Goal: Task Accomplishment & Management: Manage account settings

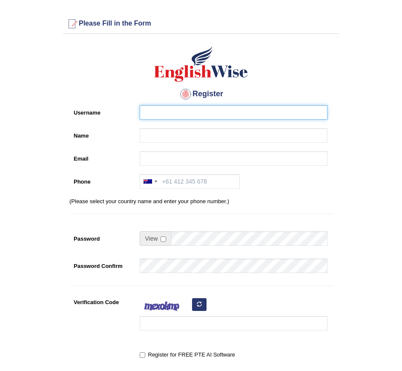
click at [220, 108] on input "Username" at bounding box center [234, 112] width 188 height 14
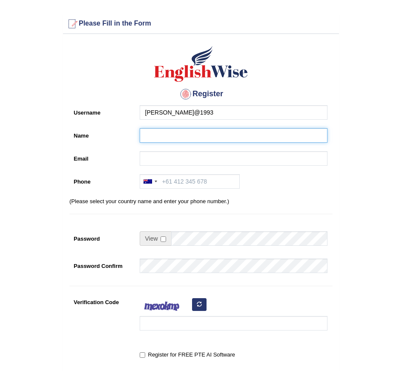
click at [207, 134] on input "Name" at bounding box center [234, 135] width 188 height 14
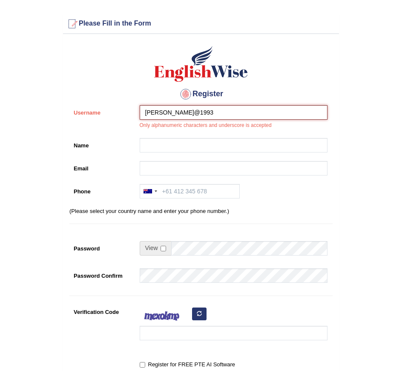
click at [208, 109] on input "Mona@1993" at bounding box center [234, 112] width 188 height 14
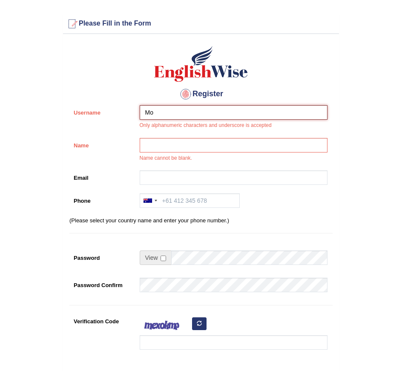
type input "M"
type input "Shrestha93"
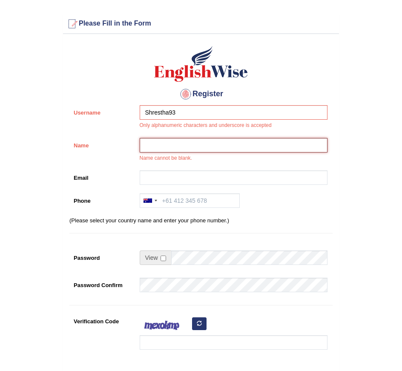
click at [194, 141] on input "Name" at bounding box center [234, 145] width 188 height 14
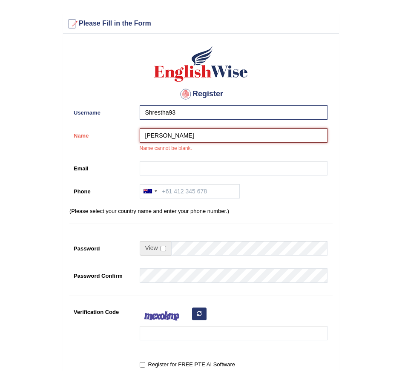
type input "Mona Shrestha"
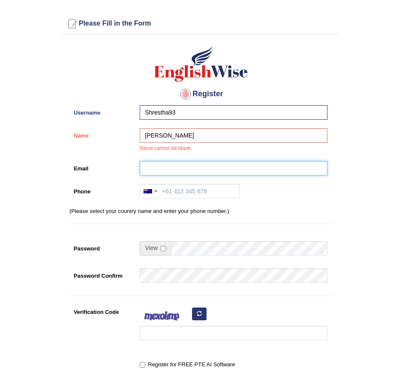
click at [156, 166] on input "Email" at bounding box center [234, 168] width 188 height 14
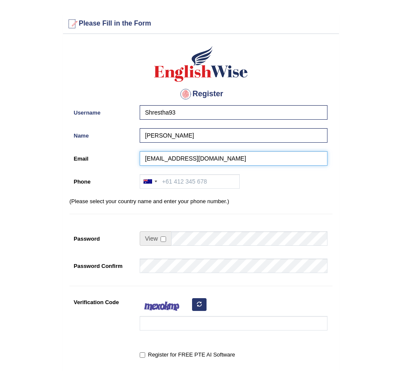
type input "shresthamona86@gmail.com"
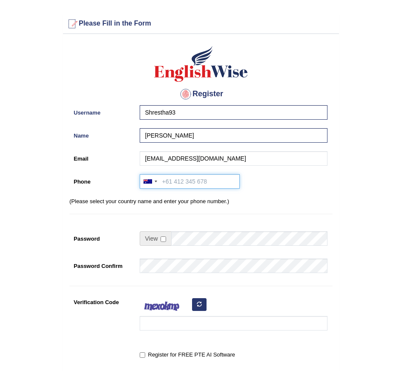
click at [176, 183] on input "Phone" at bounding box center [190, 181] width 100 height 14
type input "+61416636279"
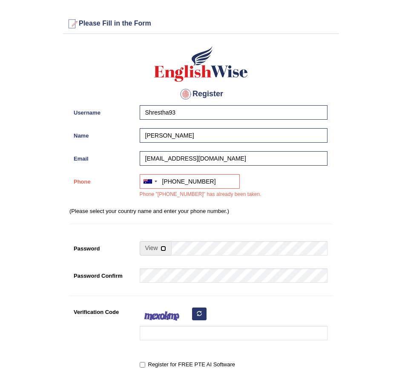
click at [163, 249] on input "checkbox" at bounding box center [163, 248] width 6 height 6
checkbox input "true"
click at [190, 247] on input "Password" at bounding box center [249, 248] width 156 height 14
type input "C"
click at [185, 248] on input "ABcd@1993" at bounding box center [249, 248] width 156 height 14
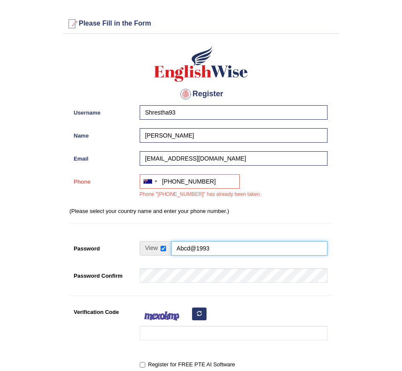
type input "Abcd@1993"
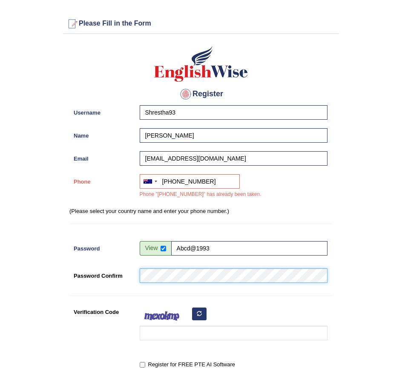
scroll to position [32, 0]
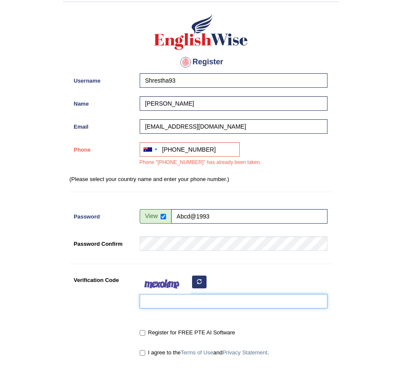
click at [192, 301] on input "Verification Code" at bounding box center [234, 301] width 188 height 14
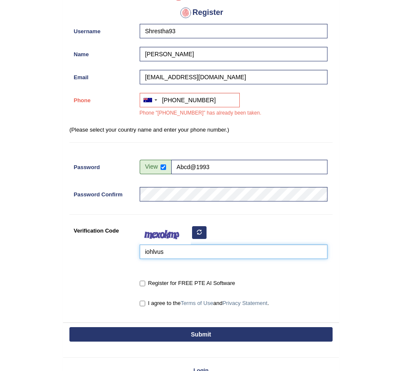
scroll to position [82, 0]
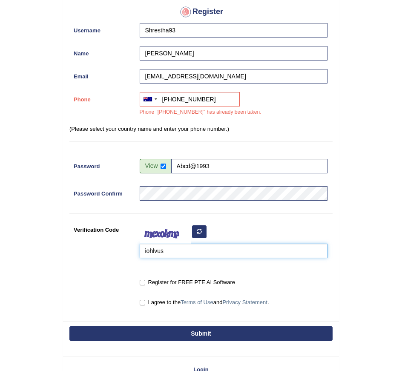
type input "iohlvus"
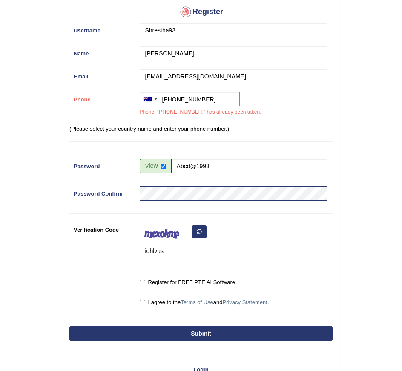
click at [146, 282] on label "Register for FREE PTE AI Software" at bounding box center [187, 282] width 95 height 9
click at [145, 282] on input "Register for FREE PTE AI Software" at bounding box center [143, 283] width 6 height 6
checkbox input "true"
click at [142, 302] on input "I agree to the Terms of Use and Privacy Statement ." at bounding box center [143, 303] width 6 height 6
checkbox input "true"
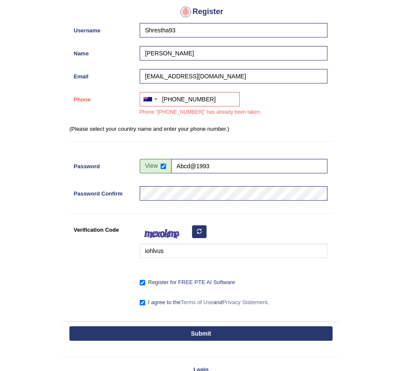
click at [177, 331] on button "Submit" at bounding box center [200, 333] width 263 height 14
click at [340, 117] on form "Please fix the following errors: Phone "+61416636279" has already been taken. P…" at bounding box center [200, 149] width 399 height 485
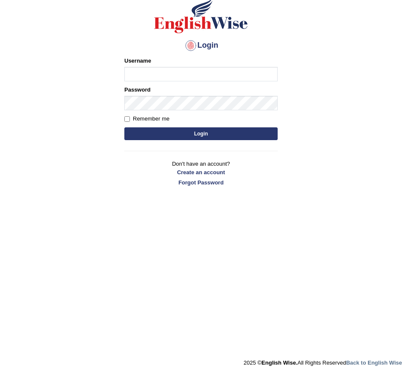
scroll to position [63, 0]
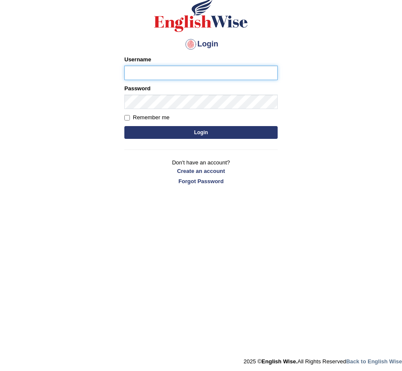
scroll to position [63, 0]
type input "Mona_s"
click at [206, 136] on button "Login" at bounding box center [200, 132] width 153 height 13
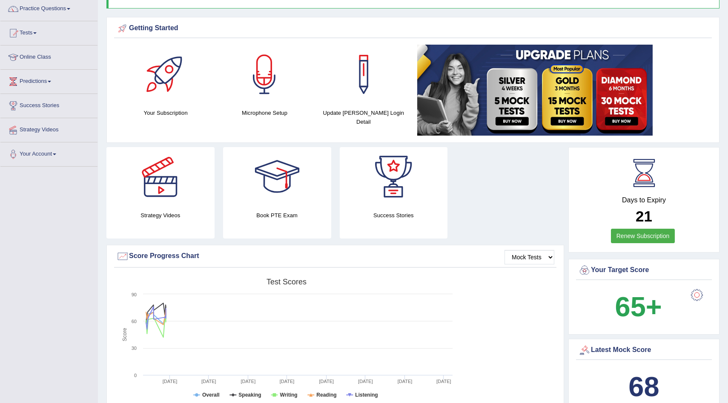
scroll to position [71, 0]
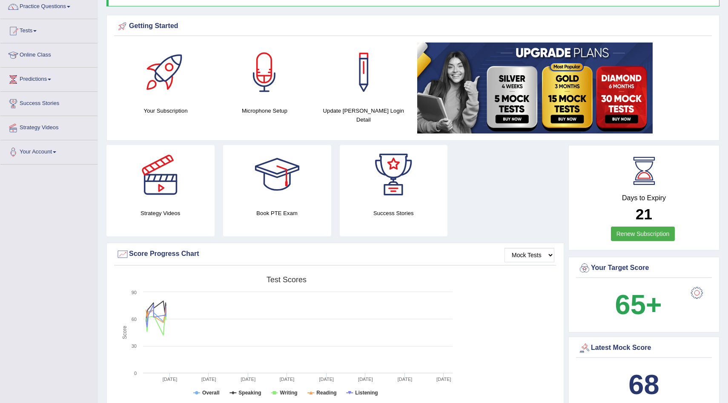
click at [401, 300] on b "65+" at bounding box center [637, 304] width 47 height 31
click at [401, 291] on div at bounding box center [696, 293] width 17 height 17
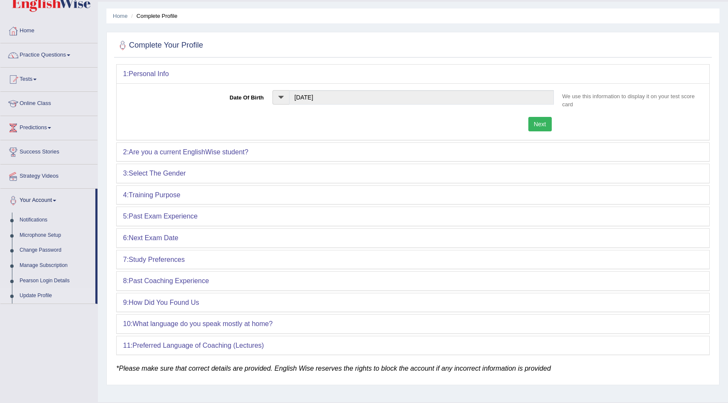
scroll to position [43, 0]
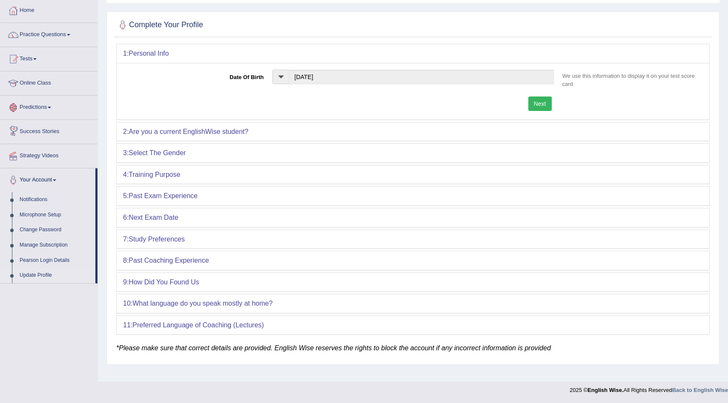
click at [46, 111] on link "Predictions" at bounding box center [48, 106] width 97 height 21
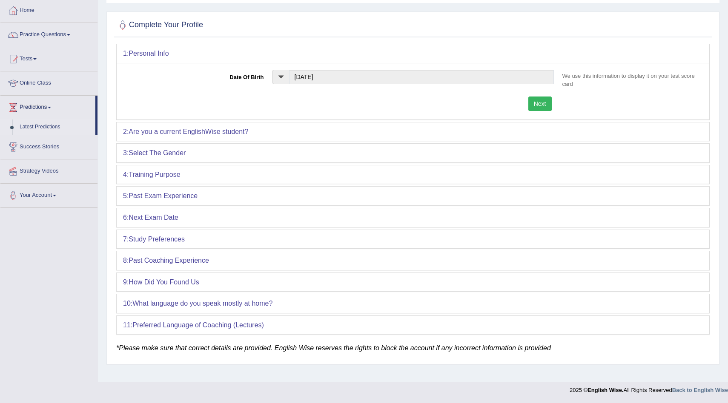
click at [46, 128] on link "Latest Predictions" at bounding box center [56, 127] width 80 height 15
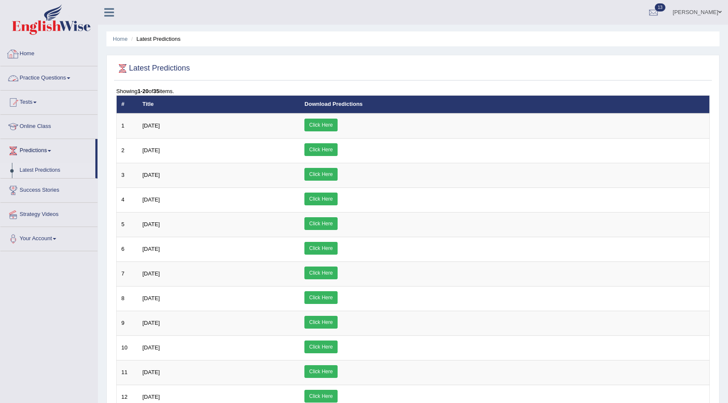
click at [54, 59] on link "Home" at bounding box center [48, 52] width 97 height 21
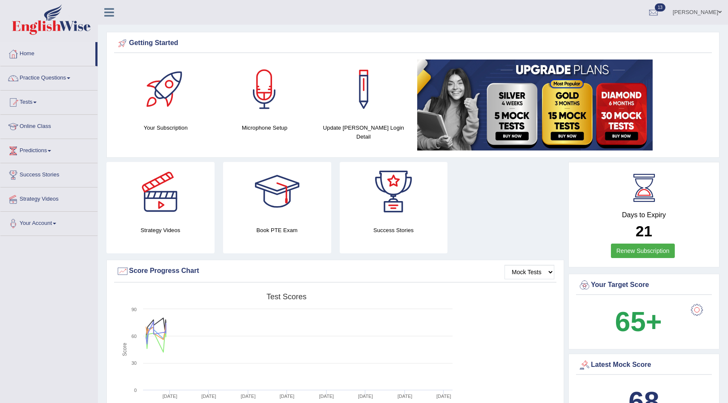
click at [700, 11] on link "[PERSON_NAME]" at bounding box center [697, 11] width 62 height 22
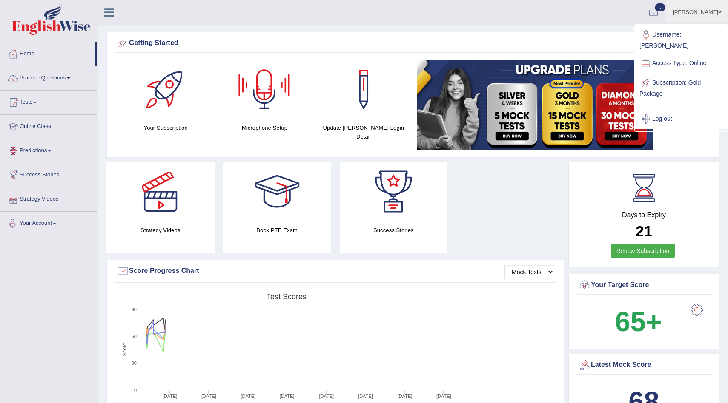
click at [51, 227] on link "Your Account" at bounding box center [48, 222] width 97 height 21
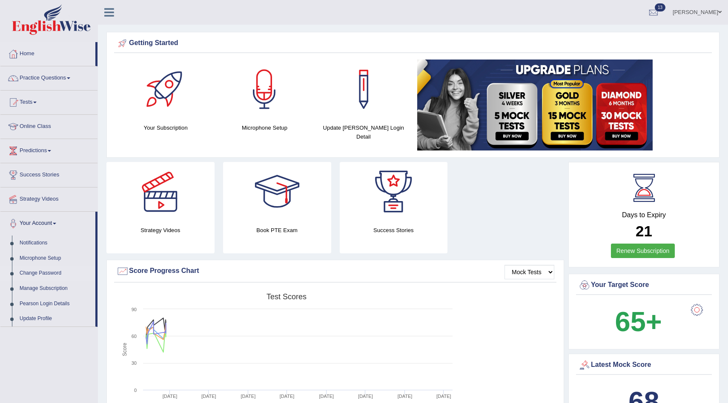
click at [51, 271] on link "Change Password" at bounding box center [56, 273] width 80 height 15
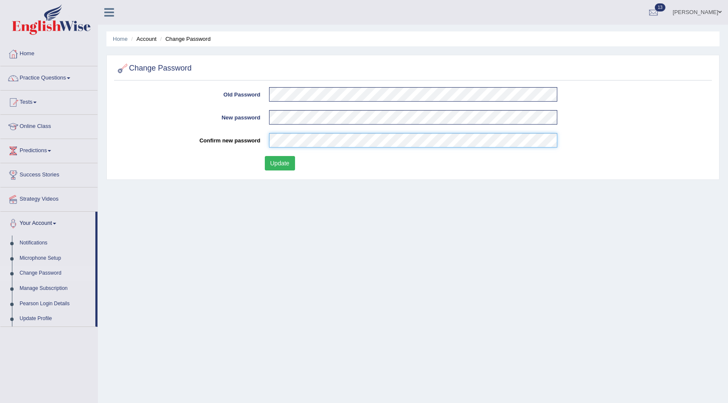
click at [265, 156] on button "Update" at bounding box center [280, 163] width 30 height 14
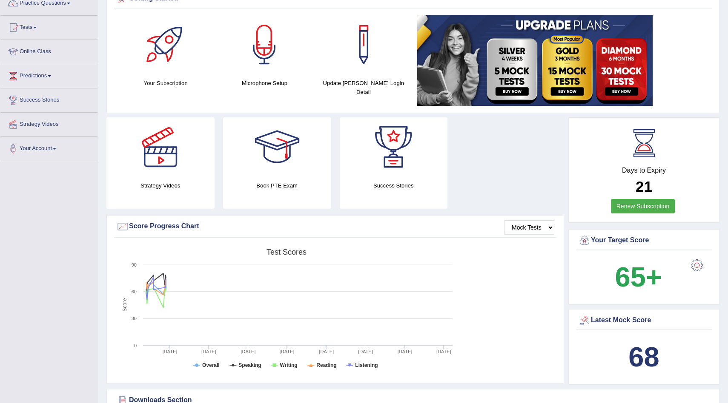
scroll to position [103, 0]
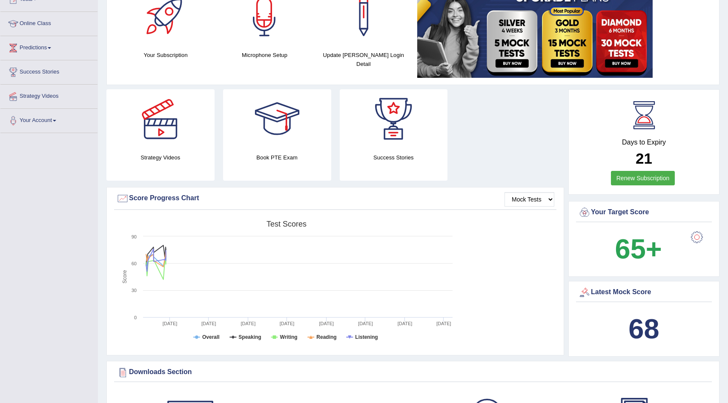
click at [702, 241] on div at bounding box center [696, 237] width 17 height 17
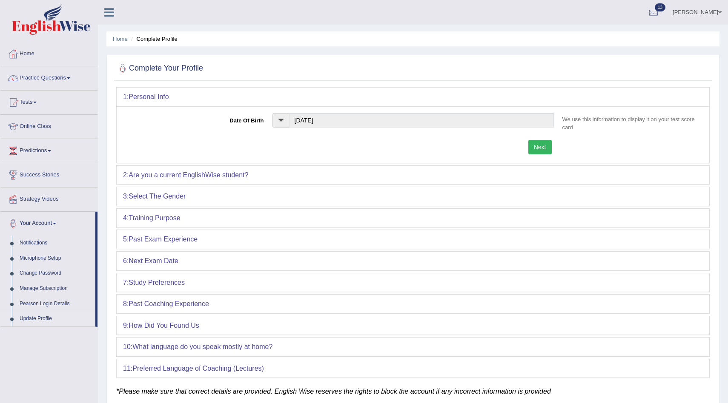
click at [260, 171] on div "2: Are you a current EnglishWise student?" at bounding box center [413, 175] width 592 height 19
click at [235, 175] on b "Are you a current EnglishWise student?" at bounding box center [188, 174] width 120 height 7
click at [36, 56] on link "Home" at bounding box center [48, 52] width 97 height 21
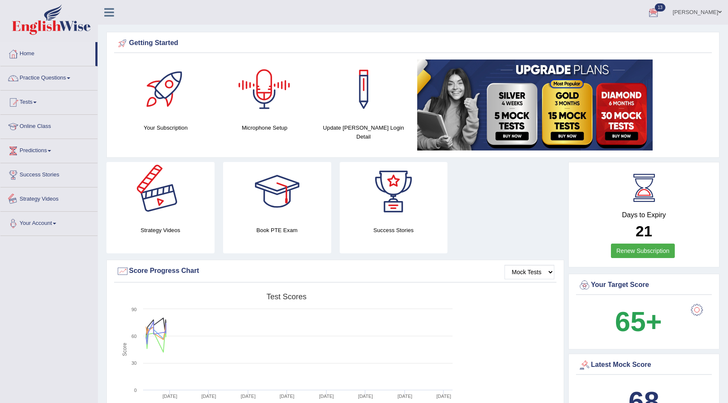
click at [31, 224] on link "Your Account" at bounding box center [48, 222] width 97 height 21
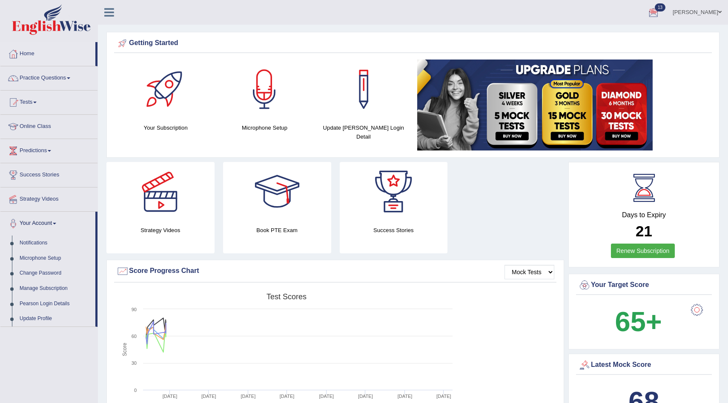
click at [705, 12] on link "[PERSON_NAME]" at bounding box center [697, 11] width 62 height 22
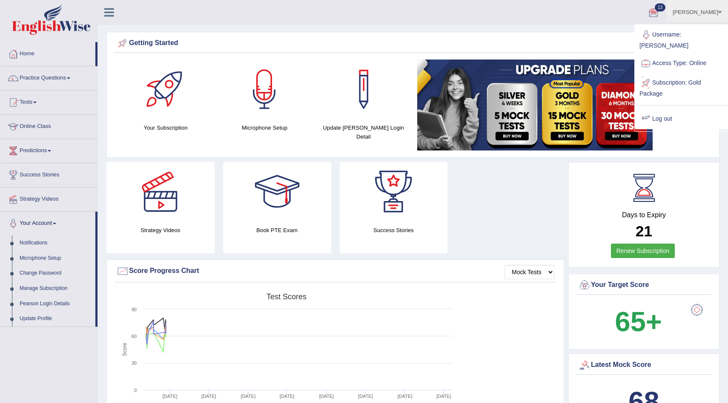
click at [664, 109] on link "Log out" at bounding box center [681, 119] width 92 height 20
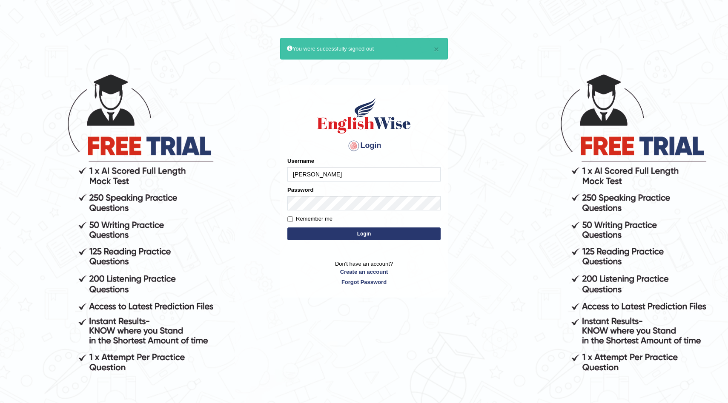
type input "Mona_s"
click at [291, 221] on input "Remember me" at bounding box center [290, 220] width 6 height 6
checkbox input "true"
click at [320, 233] on button "Login" at bounding box center [363, 234] width 153 height 13
